Goal: Task Accomplishment & Management: Use online tool/utility

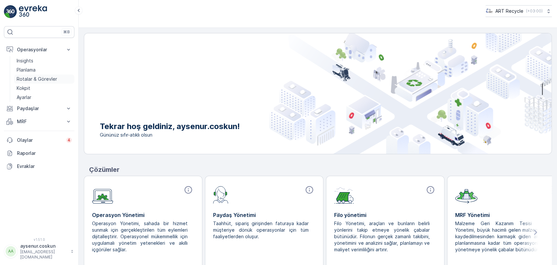
click at [47, 78] on p "Rotalar & Görevler" at bounding box center [37, 79] width 40 height 7
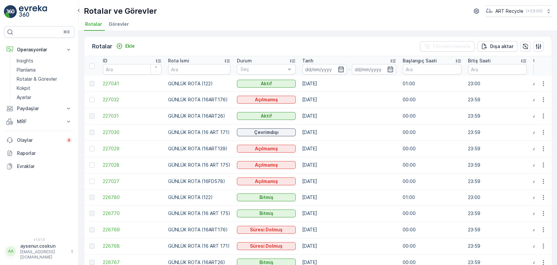
click at [25, 12] on img at bounding box center [33, 11] width 28 height 13
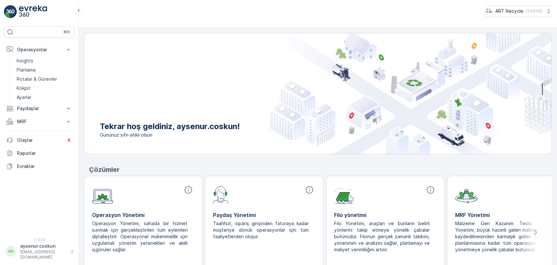
drag, startPoint x: 32, startPoint y: 14, endPoint x: 37, endPoint y: 16, distance: 5.0
click at [32, 14] on img at bounding box center [33, 11] width 28 height 13
click at [39, 68] on link "Planlama" at bounding box center [44, 69] width 60 height 9
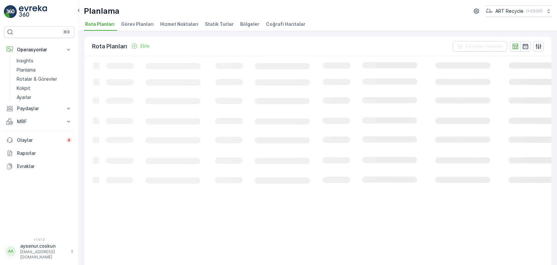
click at [191, 22] on span "Hizmet Noktaları" at bounding box center [179, 24] width 38 height 7
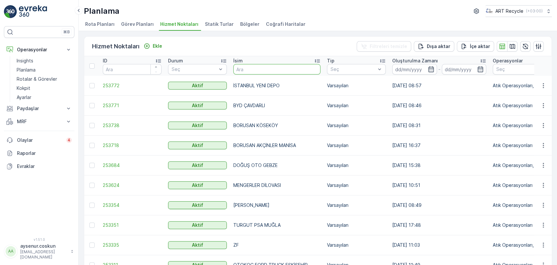
click at [250, 67] on input "text" at bounding box center [276, 69] width 87 height 10
type input "metin"
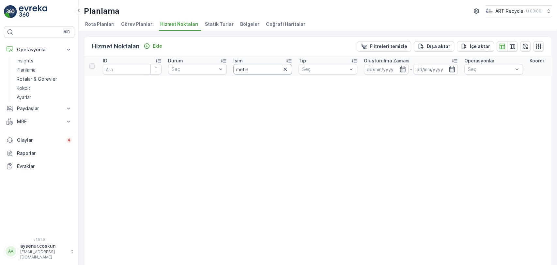
click at [252, 69] on input "metin" at bounding box center [262, 69] width 59 height 10
drag, startPoint x: 252, startPoint y: 69, endPoint x: 200, endPoint y: 63, distance: 52.5
type input "M"
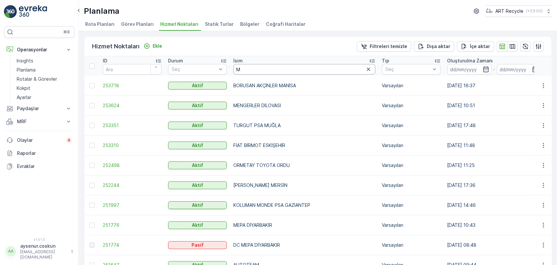
click at [244, 70] on input "M" at bounding box center [304, 69] width 142 height 10
type input "MET"
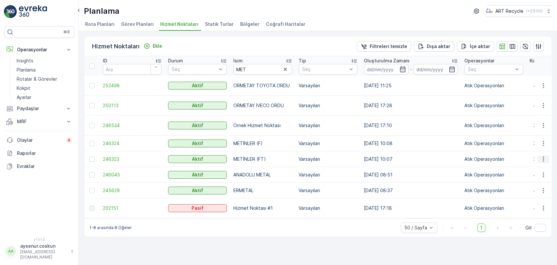
click at [543, 156] on icon "button" at bounding box center [543, 159] width 7 height 7
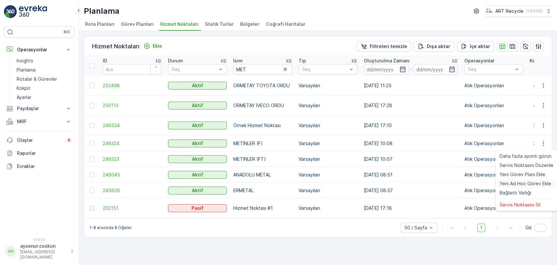
click at [536, 183] on span "Yeni Ad Hoc Görev Ekle" at bounding box center [525, 183] width 52 height 7
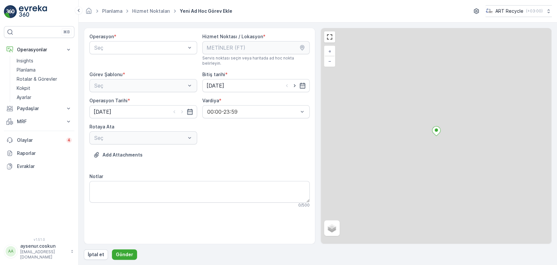
click at [127, 59] on div "Operasyon * Seç" at bounding box center [143, 49] width 108 height 33
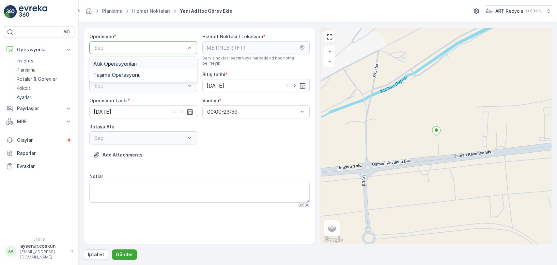
click at [128, 57] on div "Atık Operasyonları Taşıma Operasyonu" at bounding box center [143, 69] width 108 height 25
click at [130, 67] on div "Atık Operasyonları" at bounding box center [143, 63] width 108 height 11
click at [129, 79] on div "Seç" at bounding box center [143, 85] width 108 height 13
click at [121, 95] on div "Atık Toplama Atık Bırakma" at bounding box center [143, 107] width 108 height 25
click at [121, 99] on span "Atık Toplama" at bounding box center [108, 102] width 31 height 6
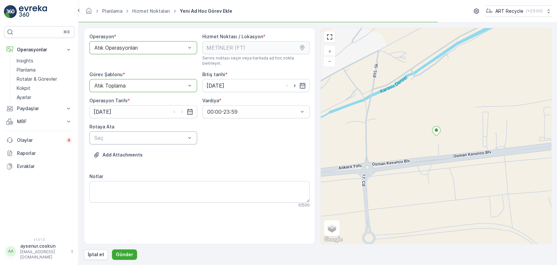
click at [126, 131] on div "Seç" at bounding box center [143, 137] width 108 height 13
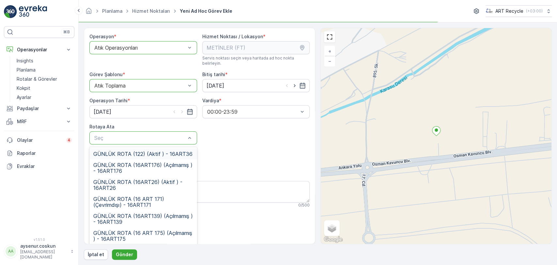
click at [132, 151] on span "GÜNLÜK ROTA (122) (Aktif ) - 16ART36" at bounding box center [142, 154] width 99 height 6
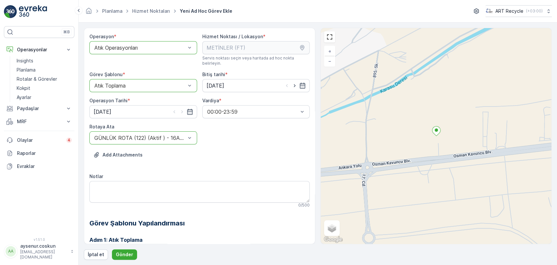
click at [140, 131] on div "GÜNLÜK ROTA (122) (Aktif ) - 16ART36" at bounding box center [143, 137] width 108 height 13
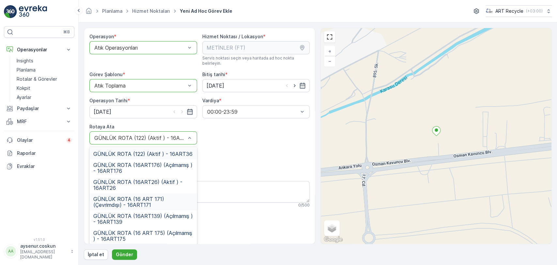
click at [154, 201] on span "GÜNLÜK ROTA (16 ART 171) (Çevrimdışı) - 16ART171" at bounding box center [143, 202] width 100 height 12
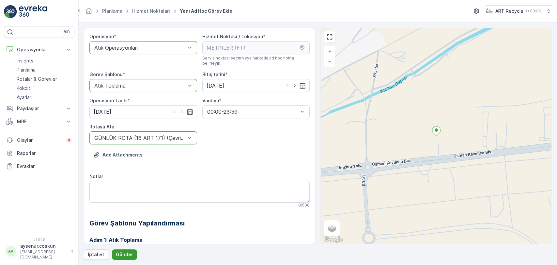
click at [128, 257] on button "Gönder" at bounding box center [124, 254] width 25 height 10
